Goal: Use online tool/utility: Utilize a website feature to perform a specific function

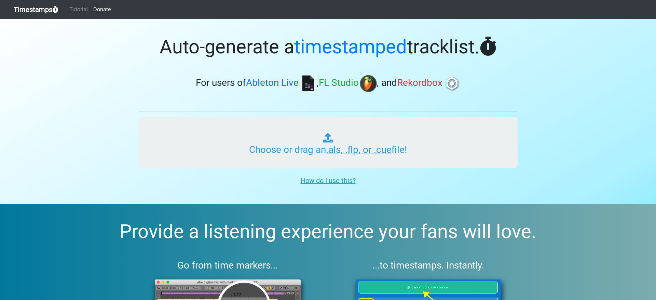
type input "C:\fakepath\INSPIRE RADIO #000.als"
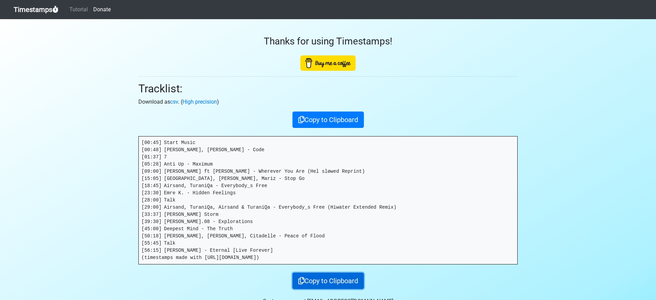
click at [330, 279] on button "Copy to Clipboard" at bounding box center [328, 280] width 71 height 16
click at [38, 11] on link "Timestamps" at bounding box center [36, 10] width 45 height 14
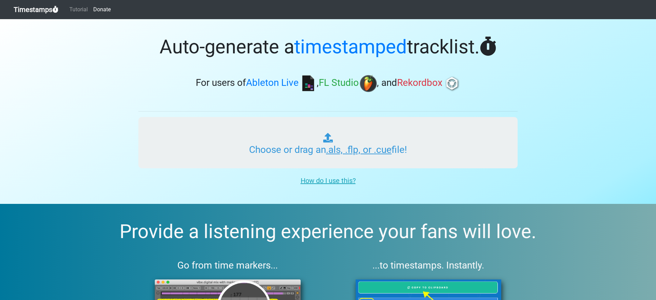
type input "C:\fakepath\INSPIRE RADIO #000.als"
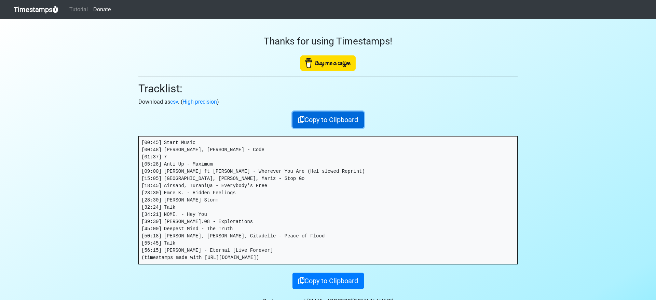
click at [323, 120] on button "Copy to Clipboard" at bounding box center [328, 119] width 71 height 16
click at [324, 121] on button "Copied!" at bounding box center [328, 119] width 35 height 16
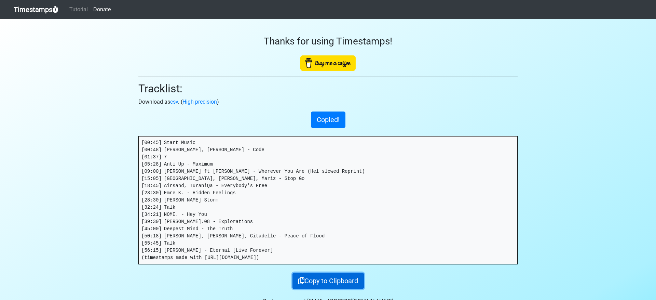
click at [325, 277] on button "Copy to Clipboard" at bounding box center [328, 280] width 71 height 16
